Goal: Task Accomplishment & Management: Complete application form

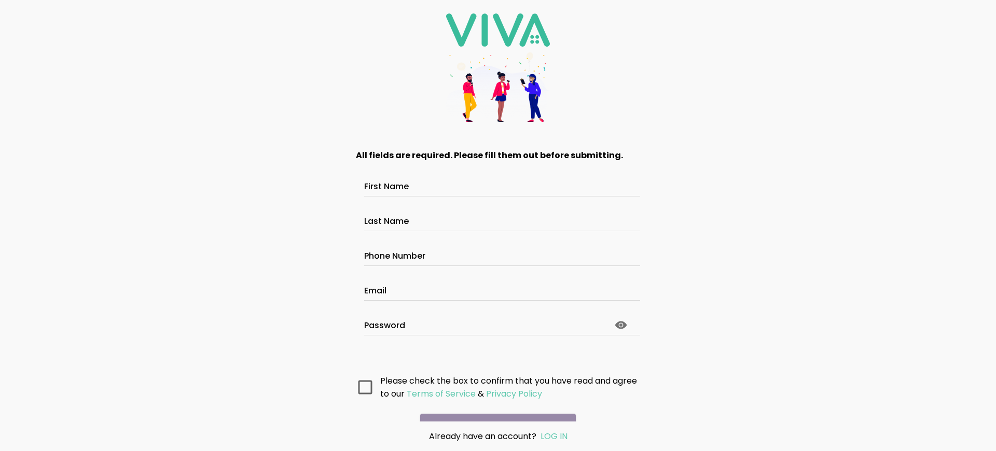
click at [494, 410] on main "All fields are required. Please fill them out before submitting. First Name Las…" at bounding box center [497, 278] width 311 height 286
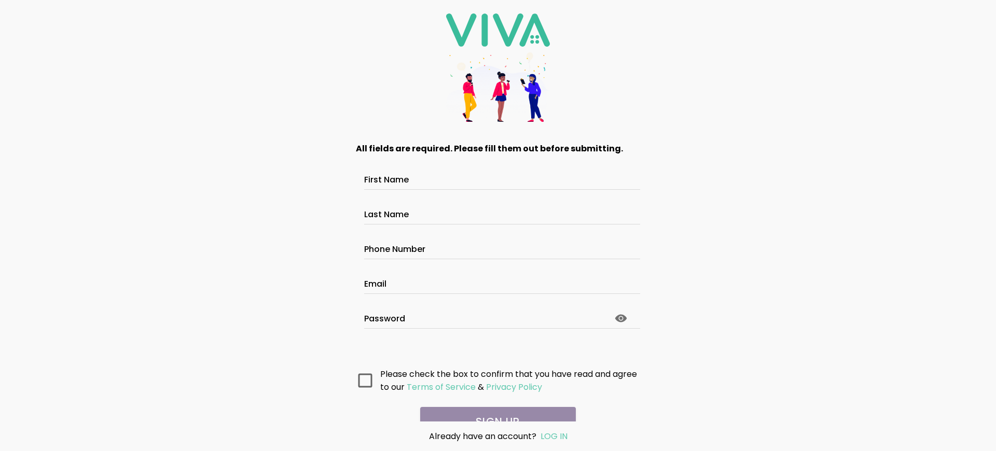
click at [494, 410] on main "All fields are required. Please fill them out before submitting. First Name Las…" at bounding box center [497, 278] width 311 height 286
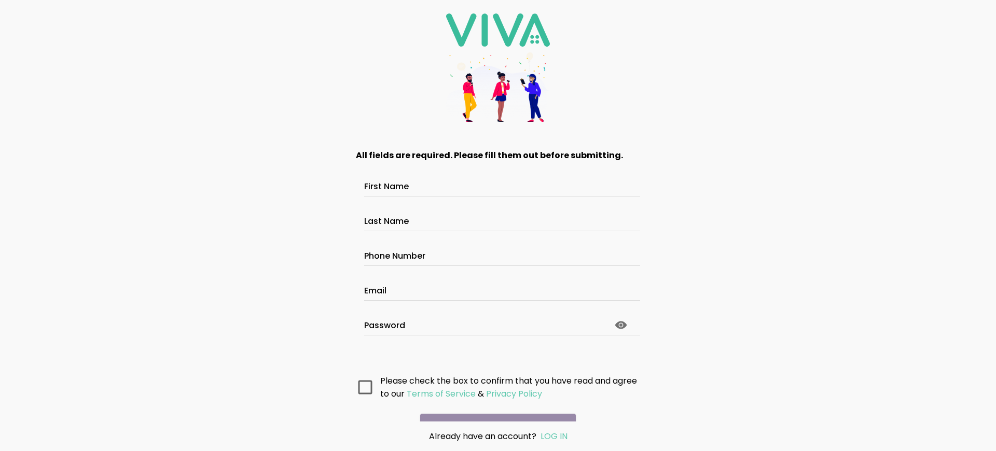
click at [494, 410] on main "All fields are required. Please fill them out before submitting. First Name Las…" at bounding box center [497, 278] width 311 height 286
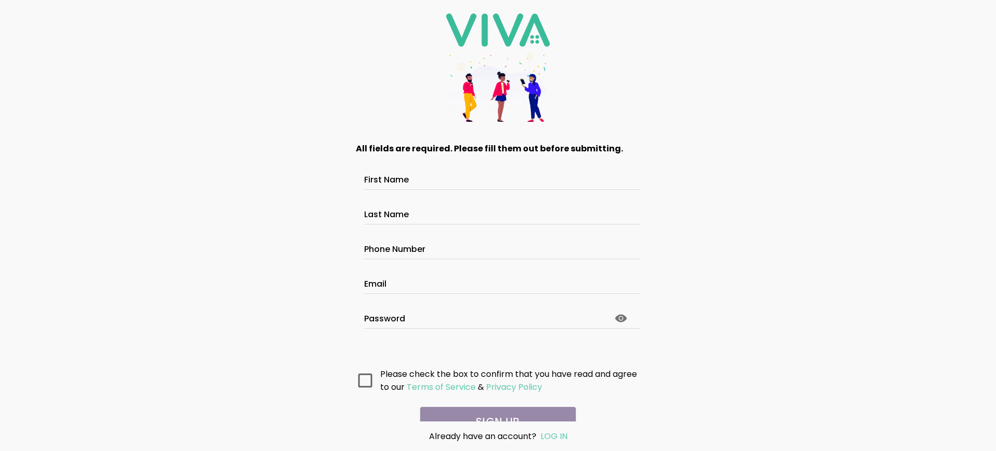
click at [494, 410] on main "All fields are required. Please fill them out before submitting. First Name Las…" at bounding box center [497, 278] width 311 height 286
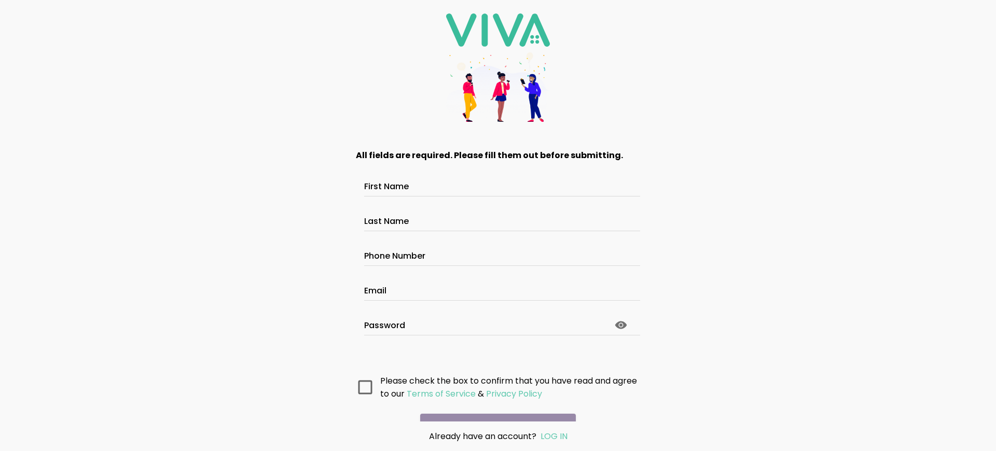
click at [494, 410] on main "All fields are required. Please fill them out before submitting. First Name Las…" at bounding box center [497, 278] width 311 height 286
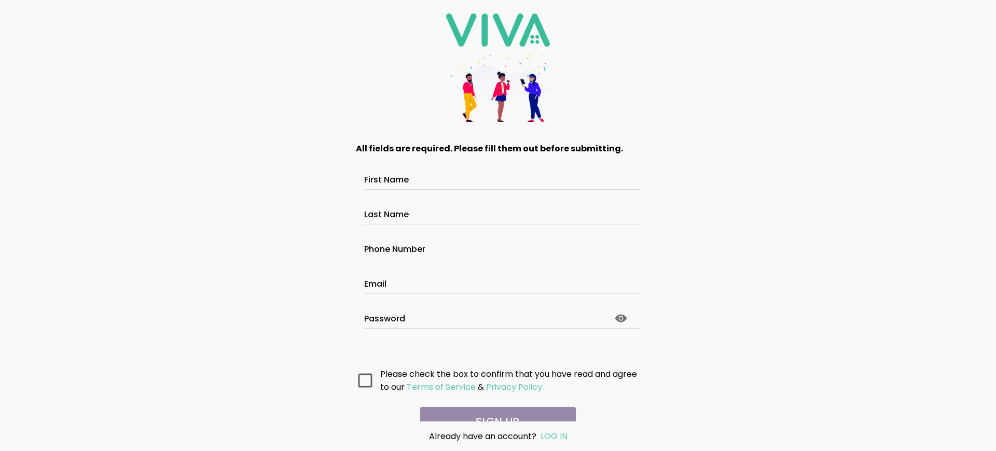
click at [494, 410] on main "All fields are required. Please fill them out before submitting. First Name Las…" at bounding box center [497, 278] width 311 height 286
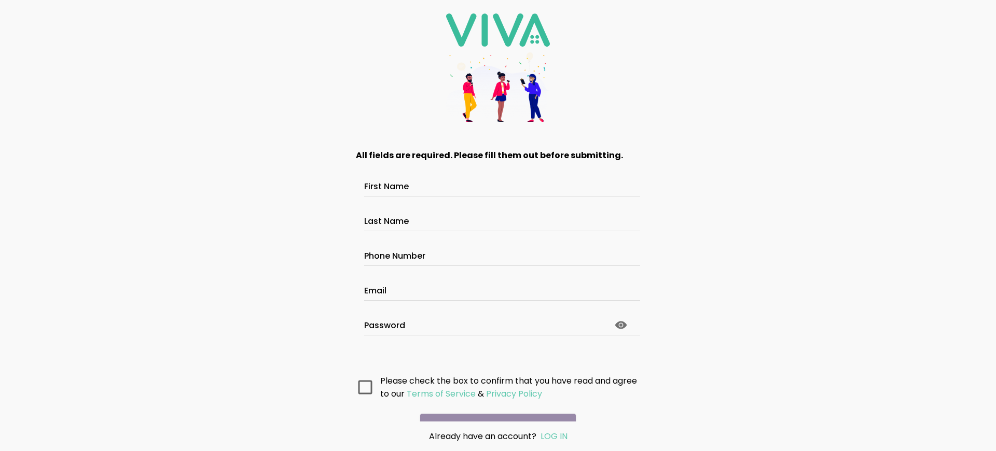
click at [494, 410] on main "All fields are required. Please fill them out before submitting. First Name Las…" at bounding box center [497, 278] width 311 height 286
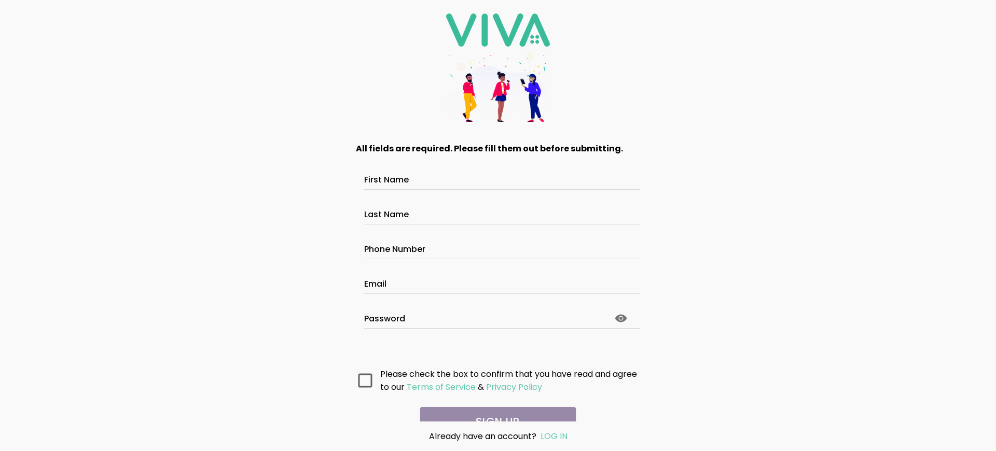
click at [494, 410] on main "All fields are required. Please fill them out before submitting. First Name Las…" at bounding box center [497, 278] width 311 height 286
